Goal: Task Accomplishment & Management: Manage account settings

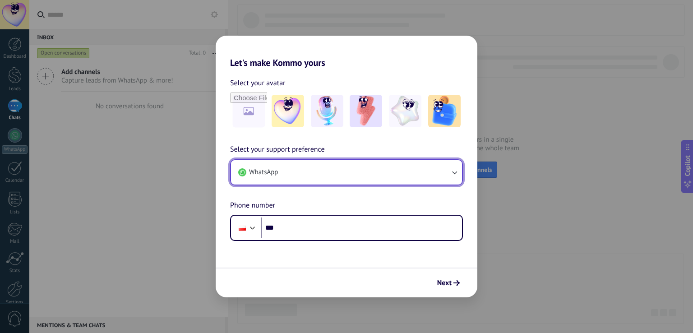
click at [441, 178] on button "WhatsApp" at bounding box center [346, 172] width 231 height 24
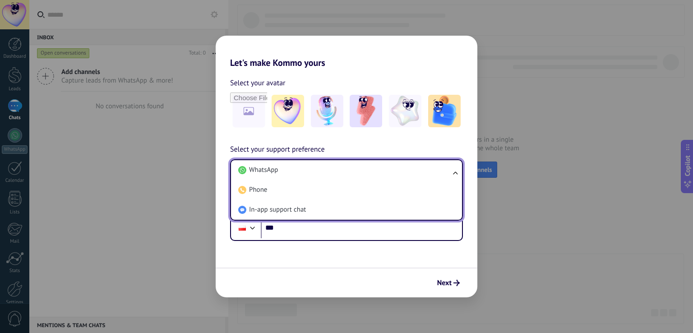
click at [441, 178] on li "WhatsApp" at bounding box center [345, 170] width 220 height 20
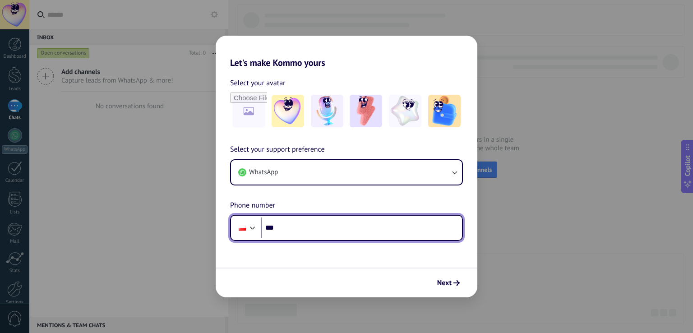
click at [373, 227] on input "***" at bounding box center [361, 227] width 201 height 21
type input "**********"
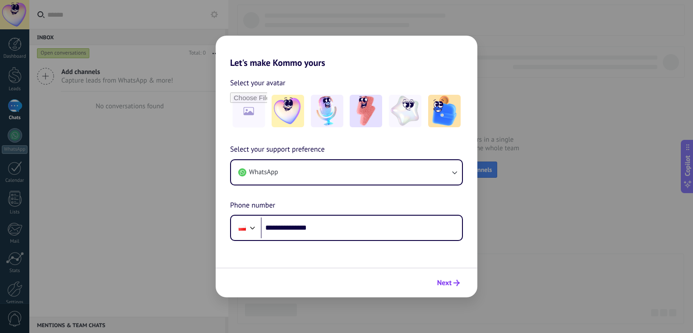
click at [458, 279] on button "Next" at bounding box center [448, 282] width 31 height 15
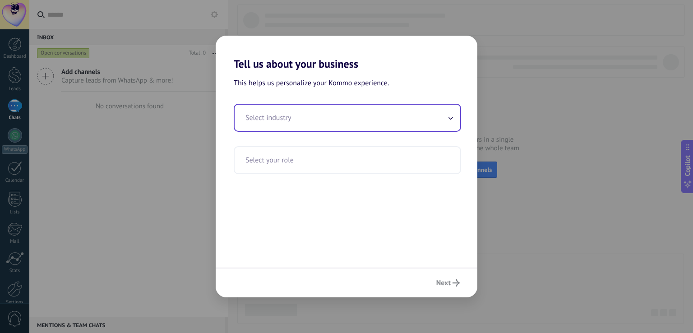
click at [450, 119] on icon at bounding box center [451, 118] width 4 height 2
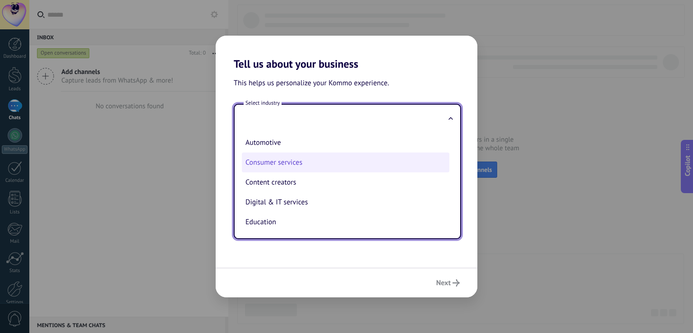
click at [287, 159] on li "Consumer services" at bounding box center [346, 163] width 208 height 20
type input "**********"
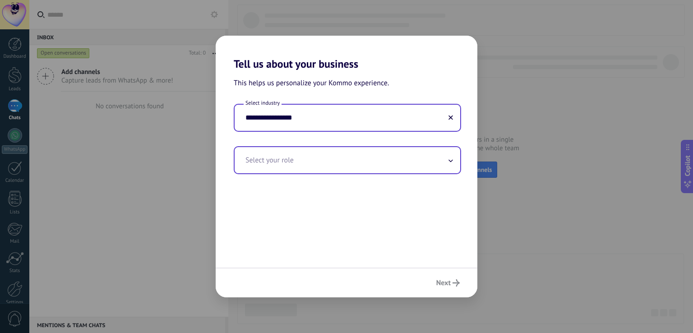
click at [336, 167] on input "text" at bounding box center [348, 160] width 226 height 26
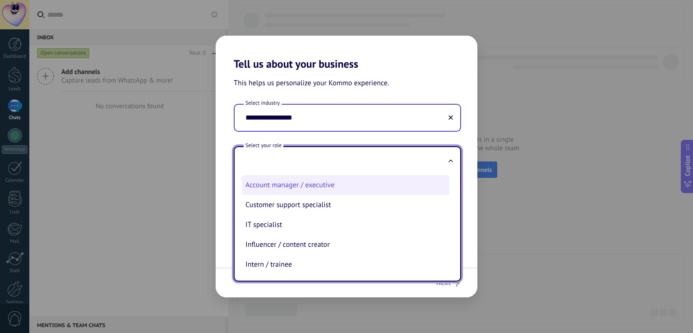
click at [319, 193] on li "Account manager / executive" at bounding box center [346, 185] width 208 height 20
type input "**********"
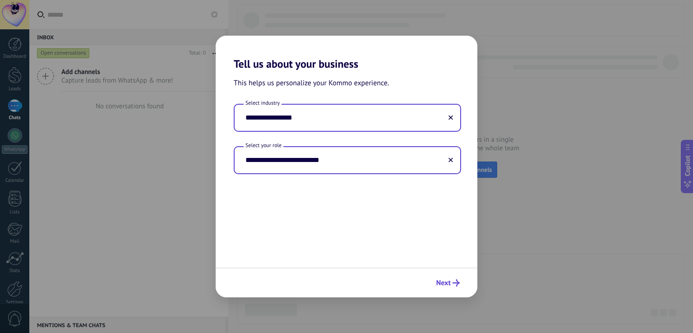
click at [439, 287] on button "Next" at bounding box center [448, 282] width 32 height 15
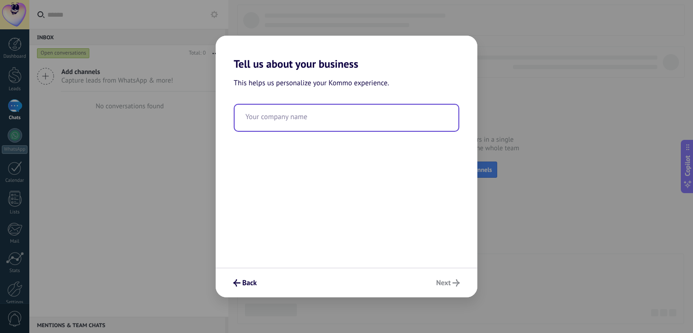
click at [358, 121] on input "text" at bounding box center [347, 118] width 224 height 26
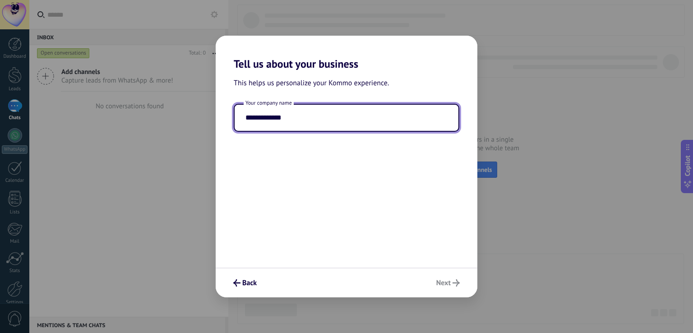
click at [349, 130] on input "**********" at bounding box center [347, 118] width 224 height 26
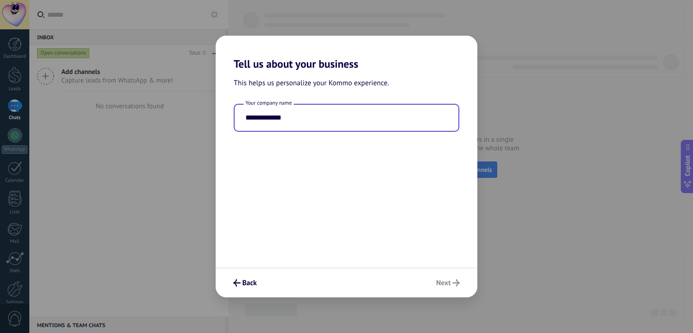
click at [372, 126] on input "**********" at bounding box center [347, 118] width 224 height 26
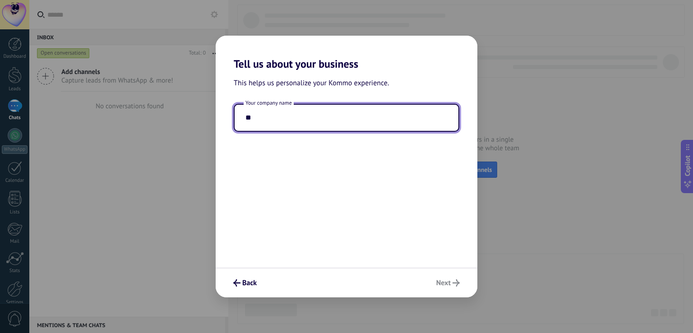
type input "*"
type input "**********"
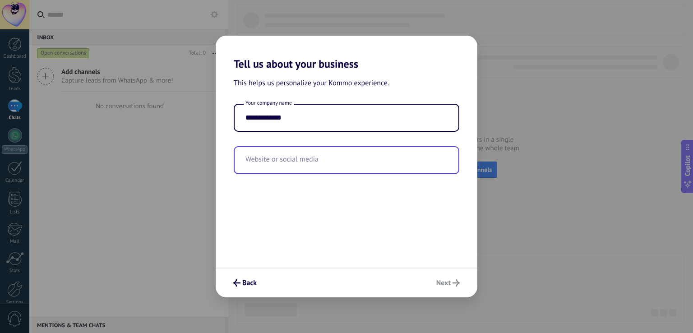
drag, startPoint x: 448, startPoint y: 285, endPoint x: 323, endPoint y: 157, distance: 179.0
click at [323, 157] on div "**********" at bounding box center [347, 167] width 262 height 262
click at [313, 158] on input "text" at bounding box center [347, 160] width 224 height 26
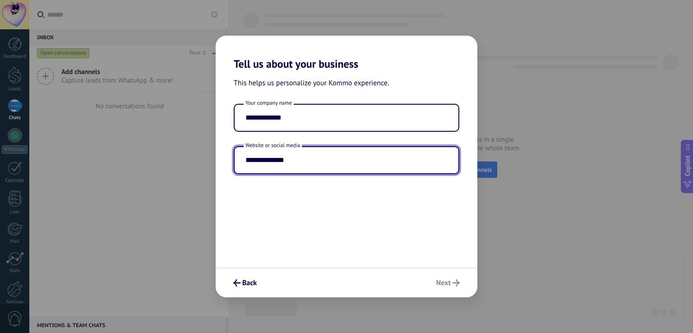
type input "**********"
click at [414, 246] on div "**********" at bounding box center [347, 168] width 262 height 197
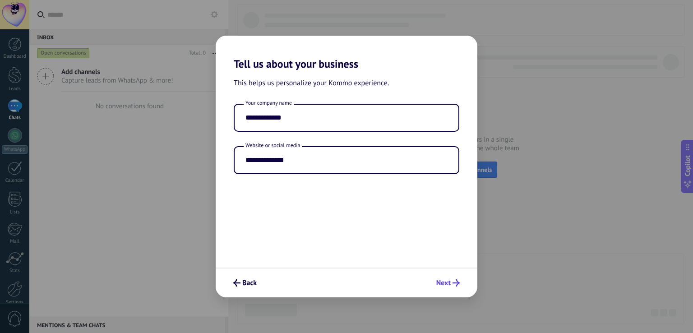
click at [446, 286] on span "Next" at bounding box center [443, 283] width 14 height 6
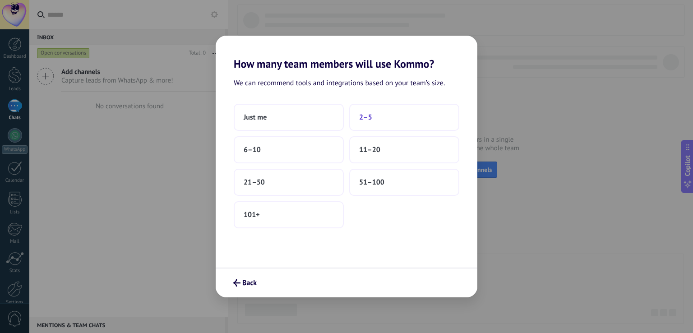
click at [388, 123] on button "2–5" at bounding box center [404, 117] width 110 height 27
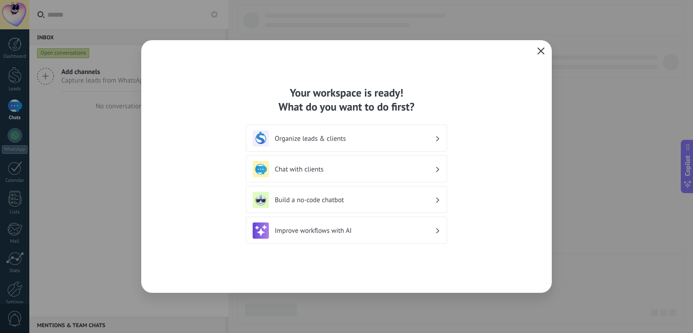
click at [542, 53] on icon "button" at bounding box center [540, 50] width 7 height 7
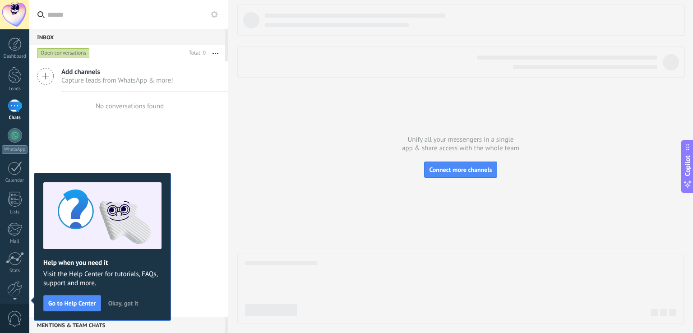
click at [117, 300] on span "Okay, got it" at bounding box center [123, 303] width 30 height 6
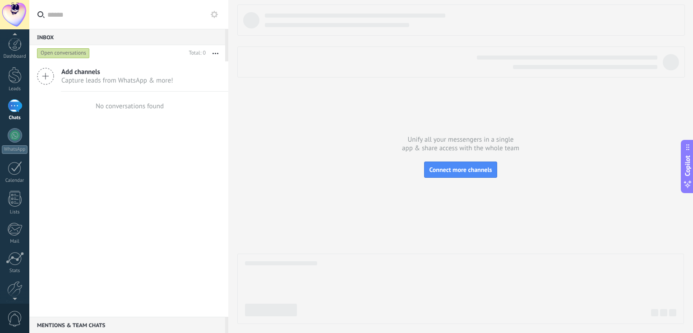
click at [20, 317] on span "0" at bounding box center [14, 319] width 15 height 16
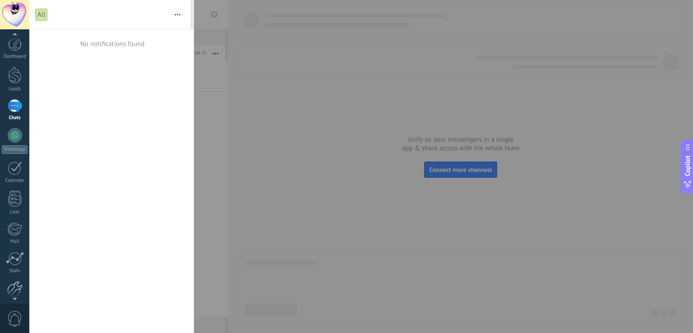
scroll to position [7, 0]
click at [9, 287] on div at bounding box center [14, 282] width 15 height 16
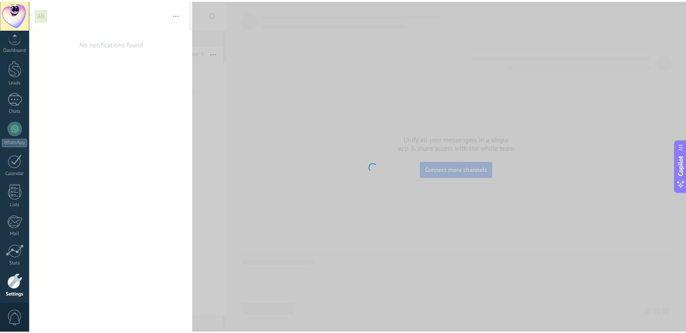
scroll to position [42, 0]
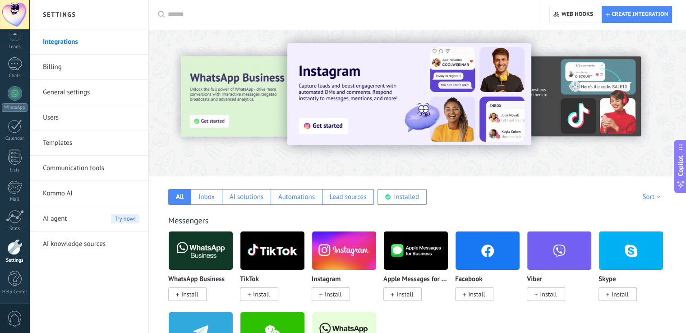
click at [56, 114] on link "Users" at bounding box center [91, 117] width 97 height 25
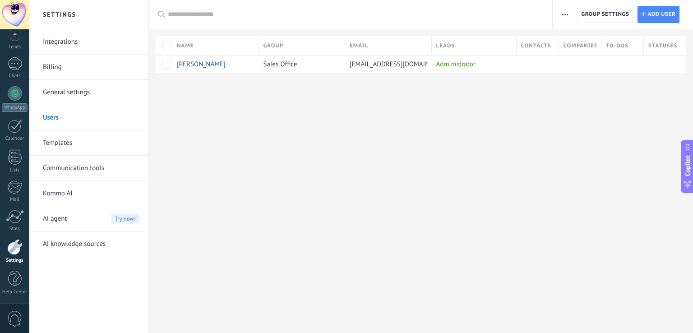
click at [67, 93] on link "General settings" at bounding box center [91, 92] width 97 height 25
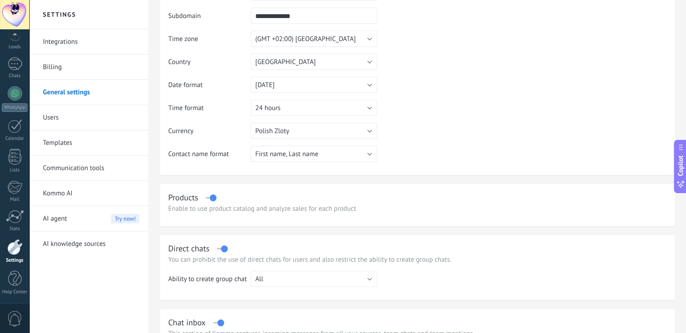
scroll to position [82, 0]
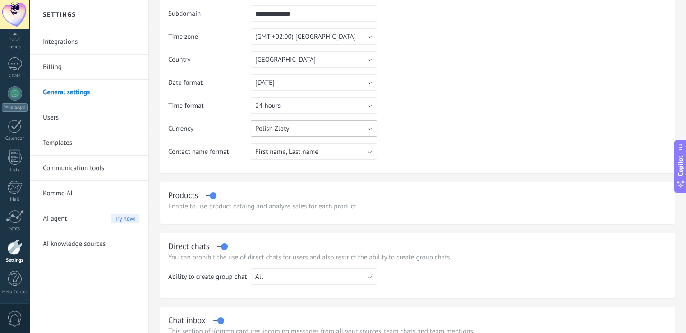
click at [374, 129] on button "Polish Zloty" at bounding box center [314, 128] width 126 height 16
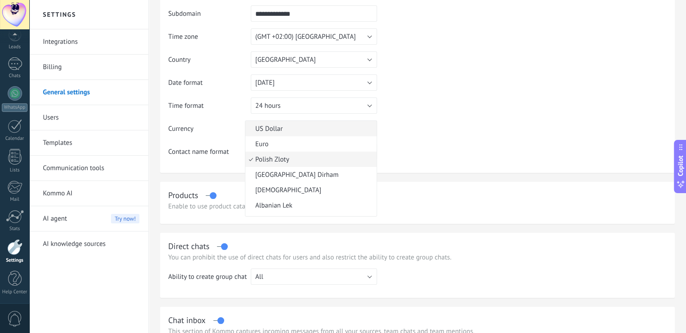
click at [373, 129] on li "US Dollar" at bounding box center [310, 128] width 131 height 15
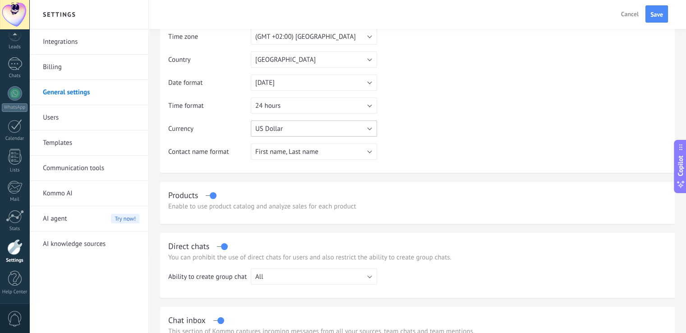
click at [372, 133] on button "US Dollar" at bounding box center [314, 128] width 126 height 16
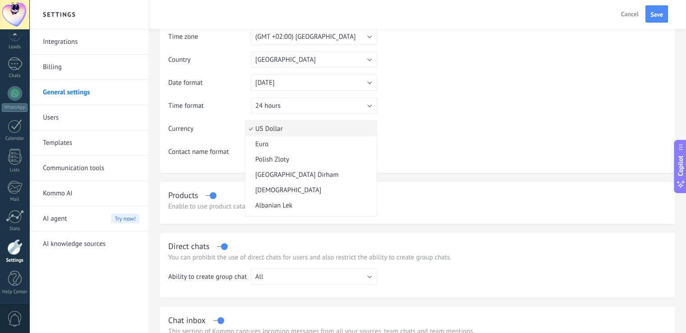
click at [352, 157] on span "Polish Zloty" at bounding box center [309, 159] width 129 height 9
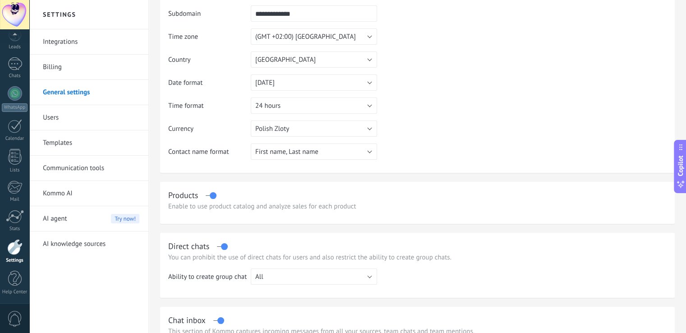
click at [439, 124] on table "**********" at bounding box center [417, 74] width 499 height 184
click at [372, 152] on button "First name, Last name" at bounding box center [314, 151] width 126 height 16
click at [372, 152] on span "First name, Last name" at bounding box center [309, 152] width 129 height 9
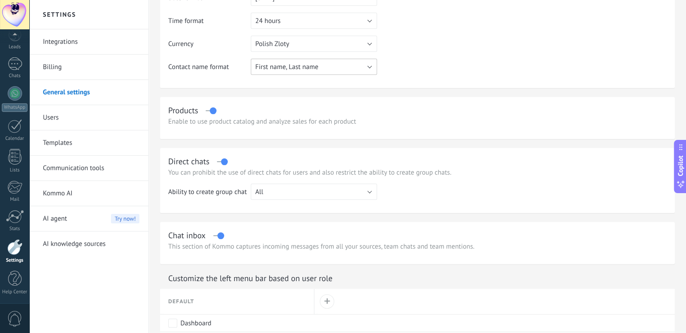
scroll to position [0, 0]
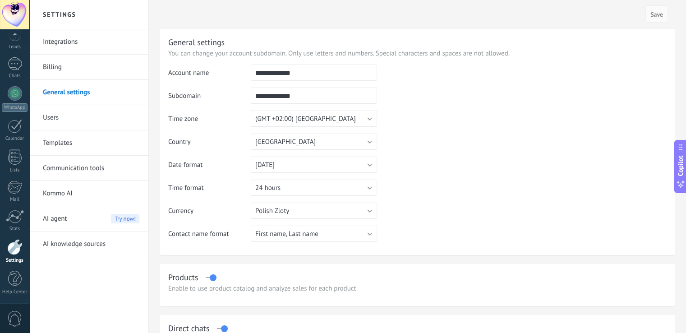
click at [55, 70] on link "Billing" at bounding box center [91, 67] width 97 height 25
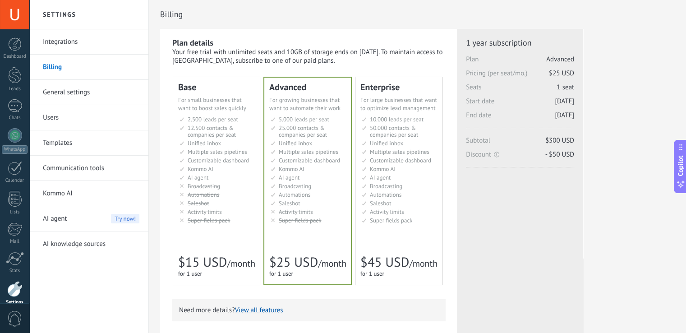
click at [65, 42] on link "Integrations" at bounding box center [91, 41] width 97 height 25
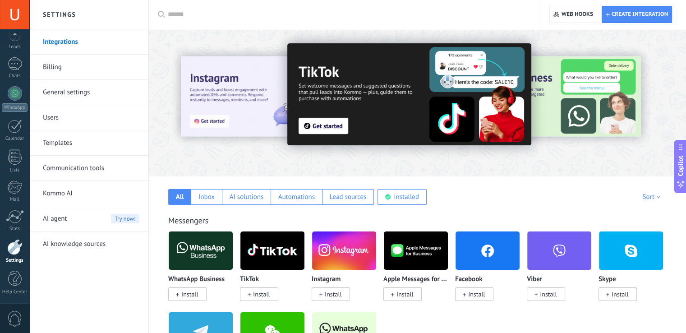
click at [5, 19] on div at bounding box center [14, 14] width 29 height 29
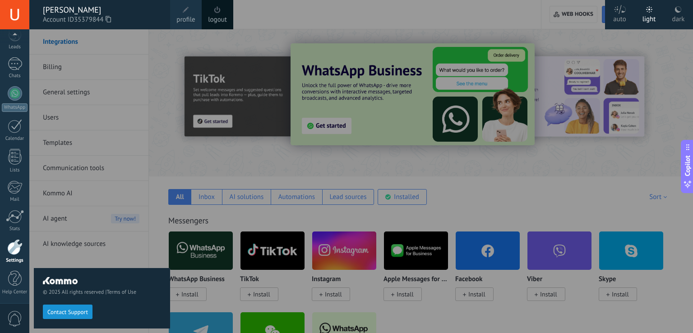
click at [184, 19] on span "profile" at bounding box center [185, 20] width 19 height 10
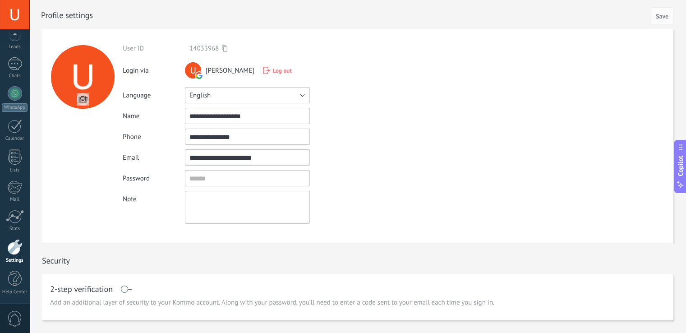
click at [297, 97] on button "English" at bounding box center [247, 95] width 125 height 16
click at [231, 93] on span "Русский" at bounding box center [243, 95] width 127 height 9
click at [661, 16] on span "Save" at bounding box center [662, 16] width 13 height 6
click at [254, 69] on span "[PERSON_NAME]" at bounding box center [230, 70] width 49 height 9
click at [273, 99] on button "English" at bounding box center [247, 95] width 125 height 16
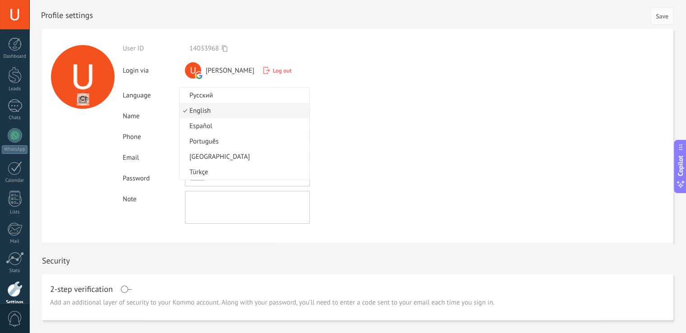
click at [217, 96] on span "Русский" at bounding box center [243, 95] width 127 height 9
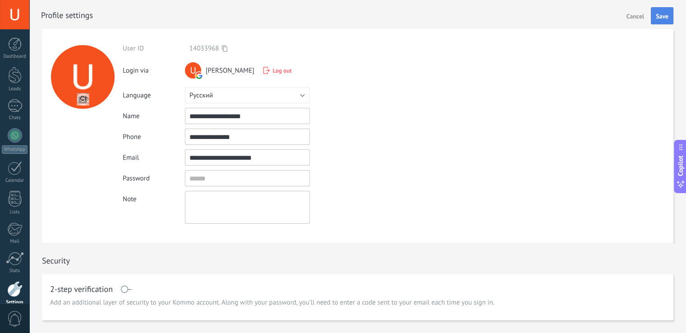
click at [660, 16] on span "Save" at bounding box center [662, 16] width 13 height 6
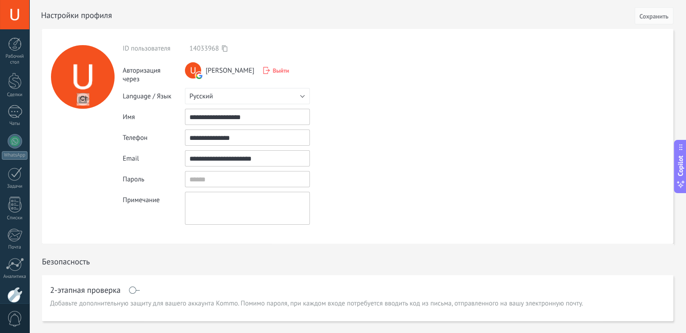
drag, startPoint x: 283, startPoint y: 157, endPoint x: 178, endPoint y: 169, distance: 105.3
click at [178, 168] on div "ID пользователя 14033968 Авторизация через ULADZIMIR HADLEUSKI Выйти Language /…" at bounding box center [240, 134] width 235 height 180
click at [236, 181] on input "textbox" at bounding box center [247, 179] width 125 height 16
type input "*"
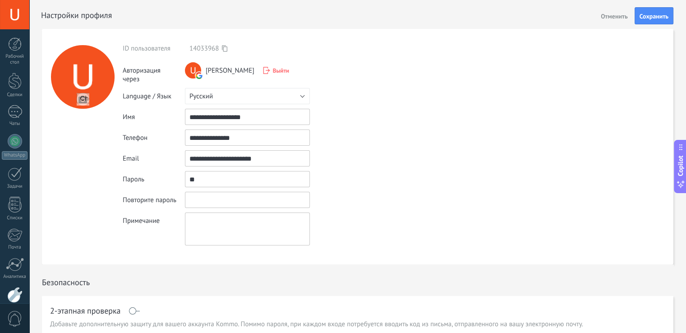
type input "*"
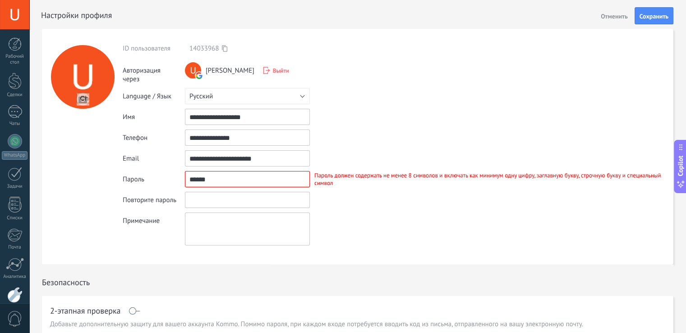
click at [240, 207] on input "textbox" at bounding box center [247, 200] width 125 height 16
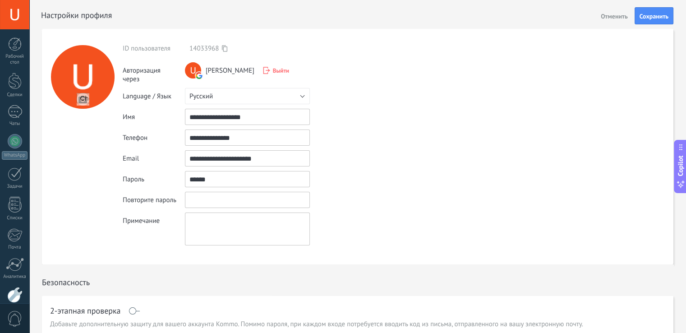
click at [217, 183] on input "textbox" at bounding box center [247, 179] width 125 height 16
type input "*"
type input "**********"
click at [215, 197] on input "textbox" at bounding box center [247, 200] width 125 height 16
type input "**********"
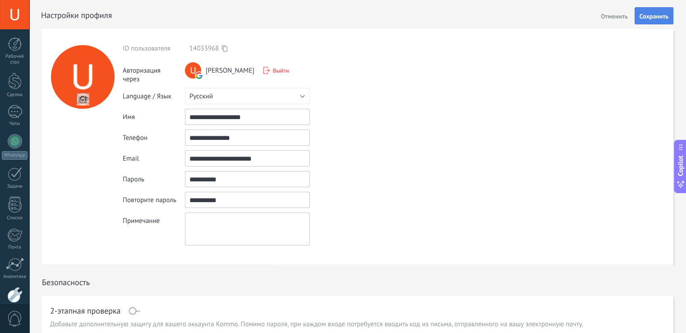
click at [642, 22] on button "Сохранить" at bounding box center [654, 15] width 39 height 17
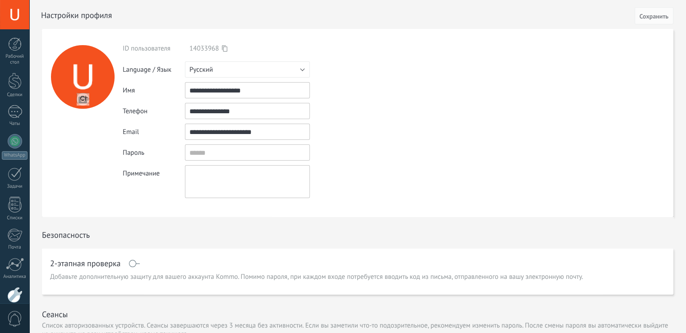
drag, startPoint x: 0, startPoint y: 0, endPoint x: 177, endPoint y: 139, distance: 224.9
click at [177, 139] on div "**********" at bounding box center [240, 132] width 235 height 16
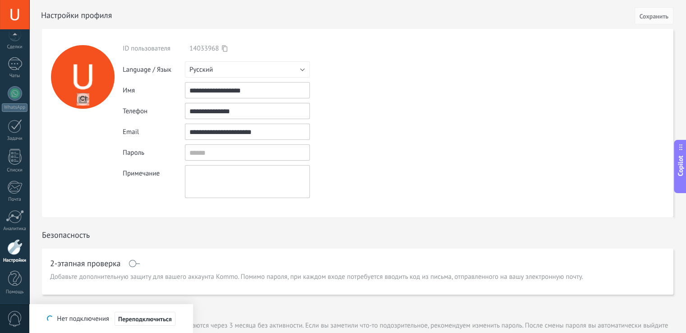
drag, startPoint x: 24, startPoint y: 31, endPoint x: 8, endPoint y: 24, distance: 17.6
click at [24, 31] on div "© 2025 Все права защищены | Лиц. соглашение Обратиться за поддержкой ULADZIMIR …" at bounding box center [14, 166] width 29 height 333
click at [8, 15] on div at bounding box center [14, 14] width 29 height 29
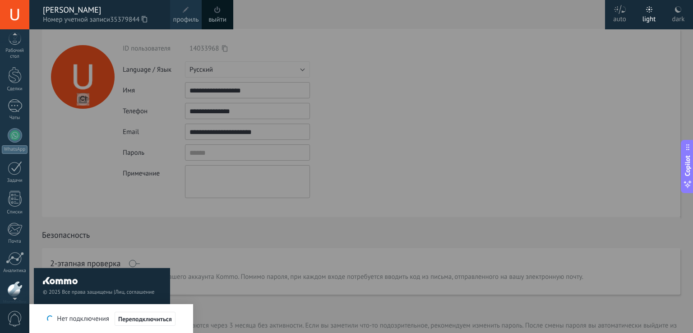
click at [220, 18] on link "выйти" at bounding box center [217, 20] width 18 height 10
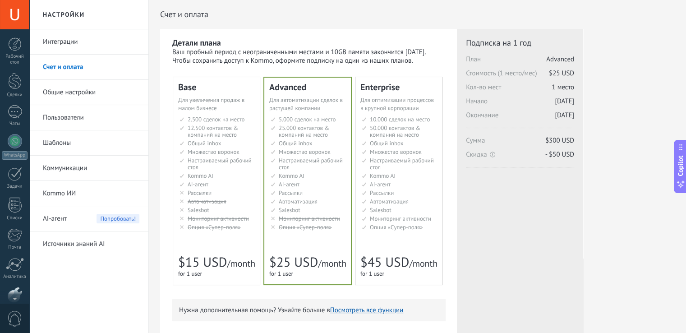
click at [14, 33] on div "Рабочий стол Сделки Чаты WhatsApp Покупатели" at bounding box center [29, 166] width 59 height 274
click at [18, 55] on div "Рабочий стол" at bounding box center [15, 60] width 26 height 12
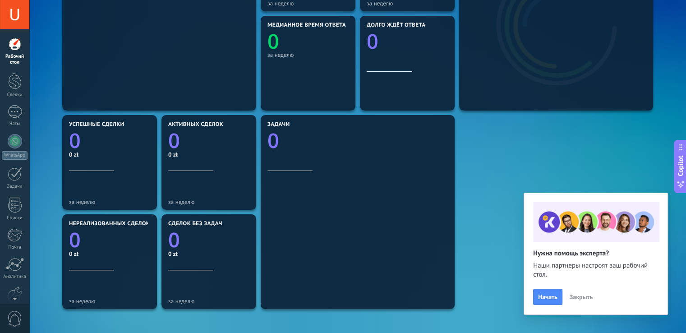
scroll to position [199, 0]
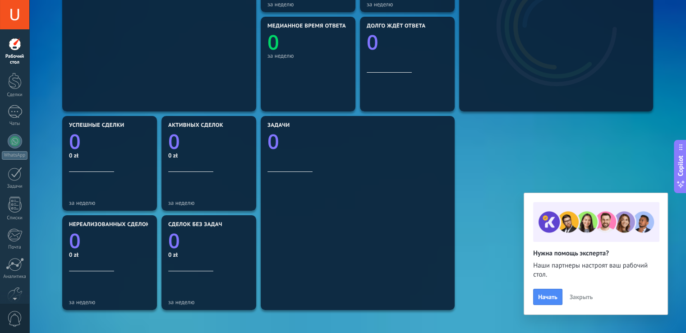
click at [583, 294] on span "Закрыть" at bounding box center [581, 297] width 23 height 6
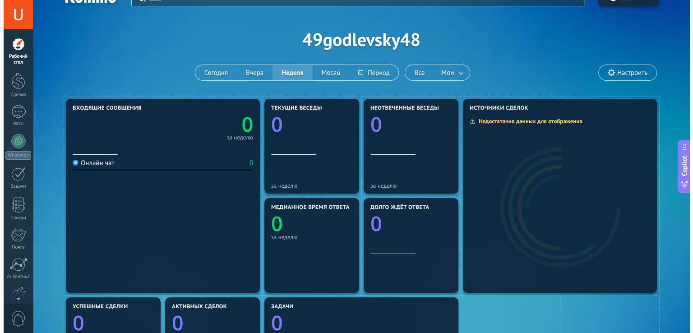
scroll to position [0, 0]
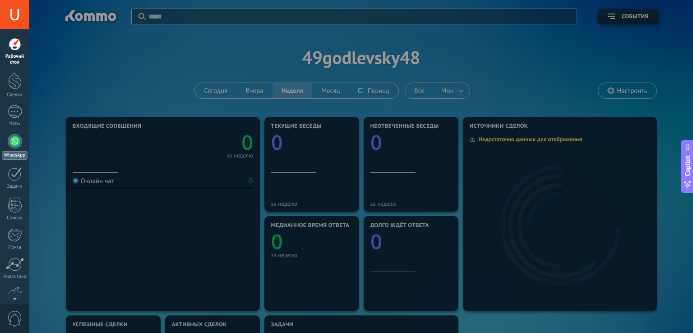
click at [11, 146] on div at bounding box center [15, 141] width 14 height 14
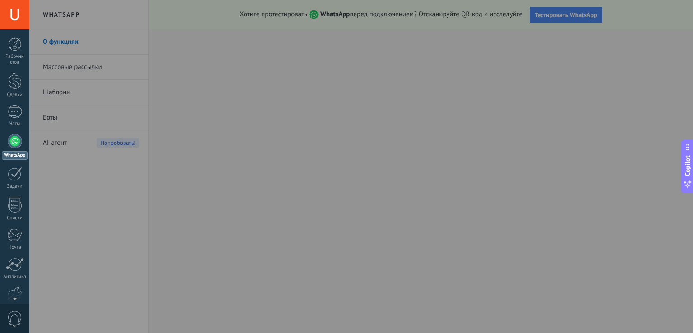
click at [179, 168] on div at bounding box center [375, 166] width 693 height 333
drag, startPoint x: 692, startPoint y: 41, endPoint x: 662, endPoint y: 51, distance: 31.5
click at [662, 51] on div at bounding box center [375, 166] width 693 height 333
click at [14, 49] on div at bounding box center [15, 44] width 14 height 14
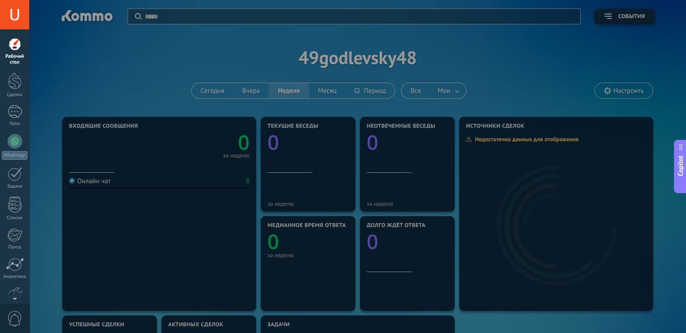
click at [14, 9] on div at bounding box center [14, 14] width 29 height 29
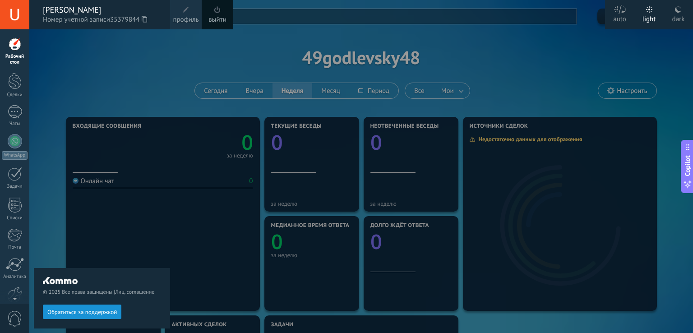
click at [679, 13] on div "dark" at bounding box center [678, 17] width 13 height 23
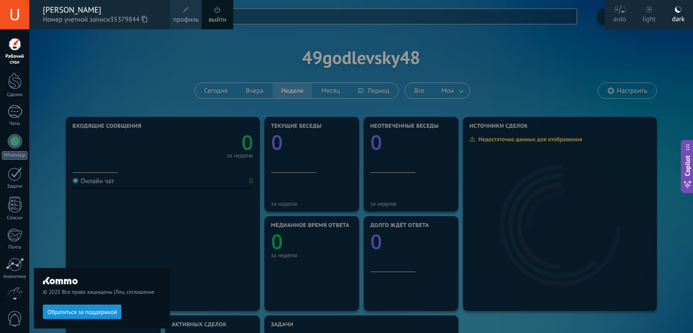
click at [648, 17] on div "light" at bounding box center [650, 17] width 14 height 23
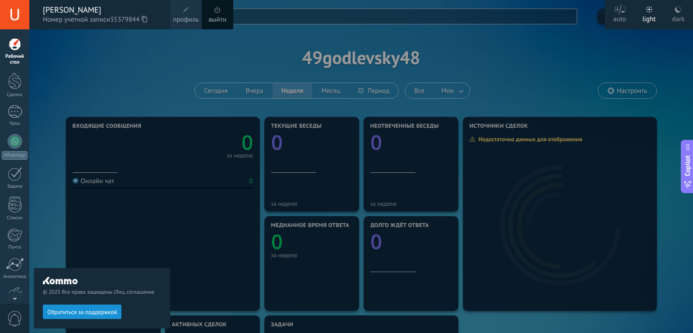
click at [626, 11] on label "auto" at bounding box center [619, 14] width 29 height 29
click at [123, 53] on div "© 2025 Все права защищены | Лиц. соглашение Обратиться за поддержкой" at bounding box center [102, 181] width 136 height 304
